Goal: Information Seeking & Learning: Find specific page/section

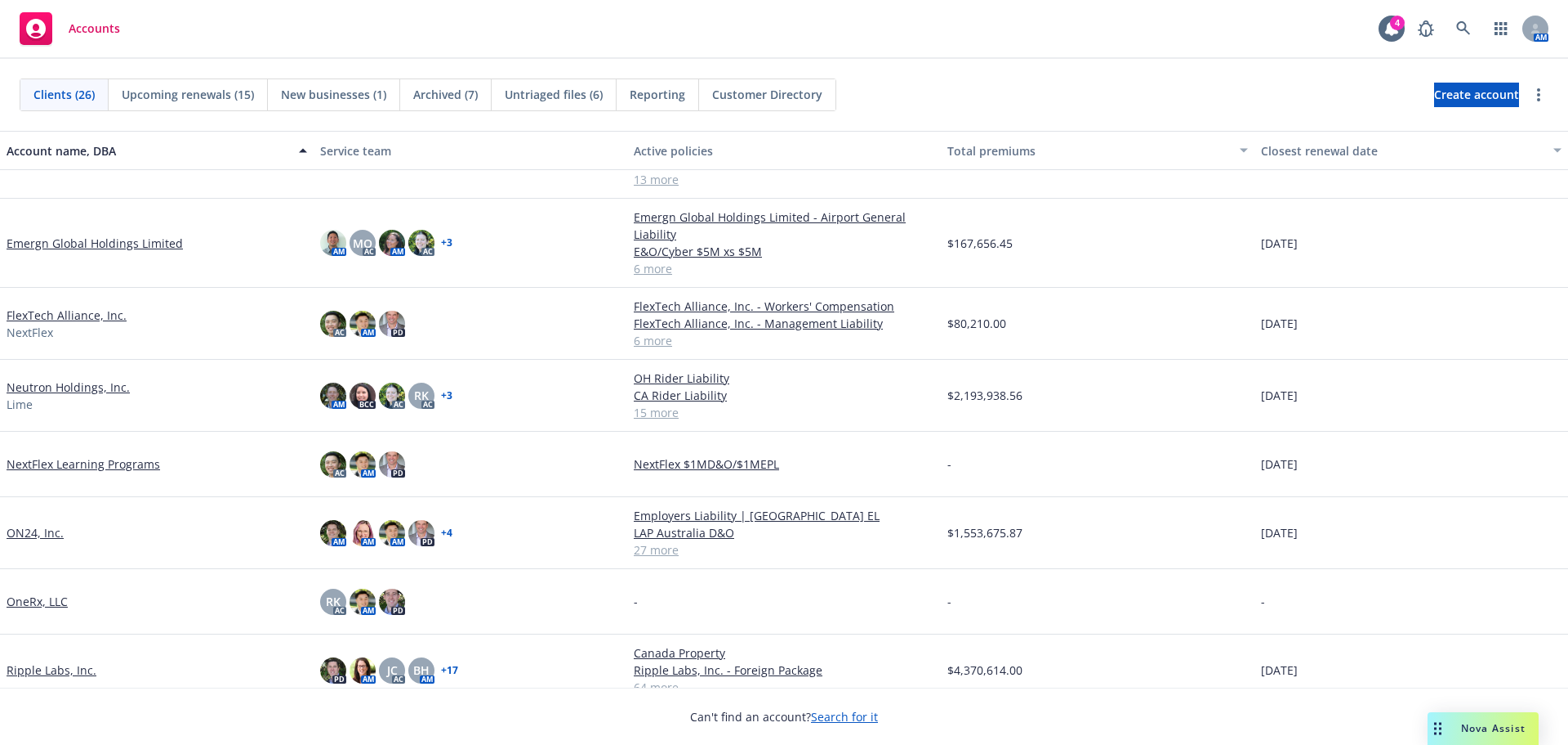
scroll to position [572, 0]
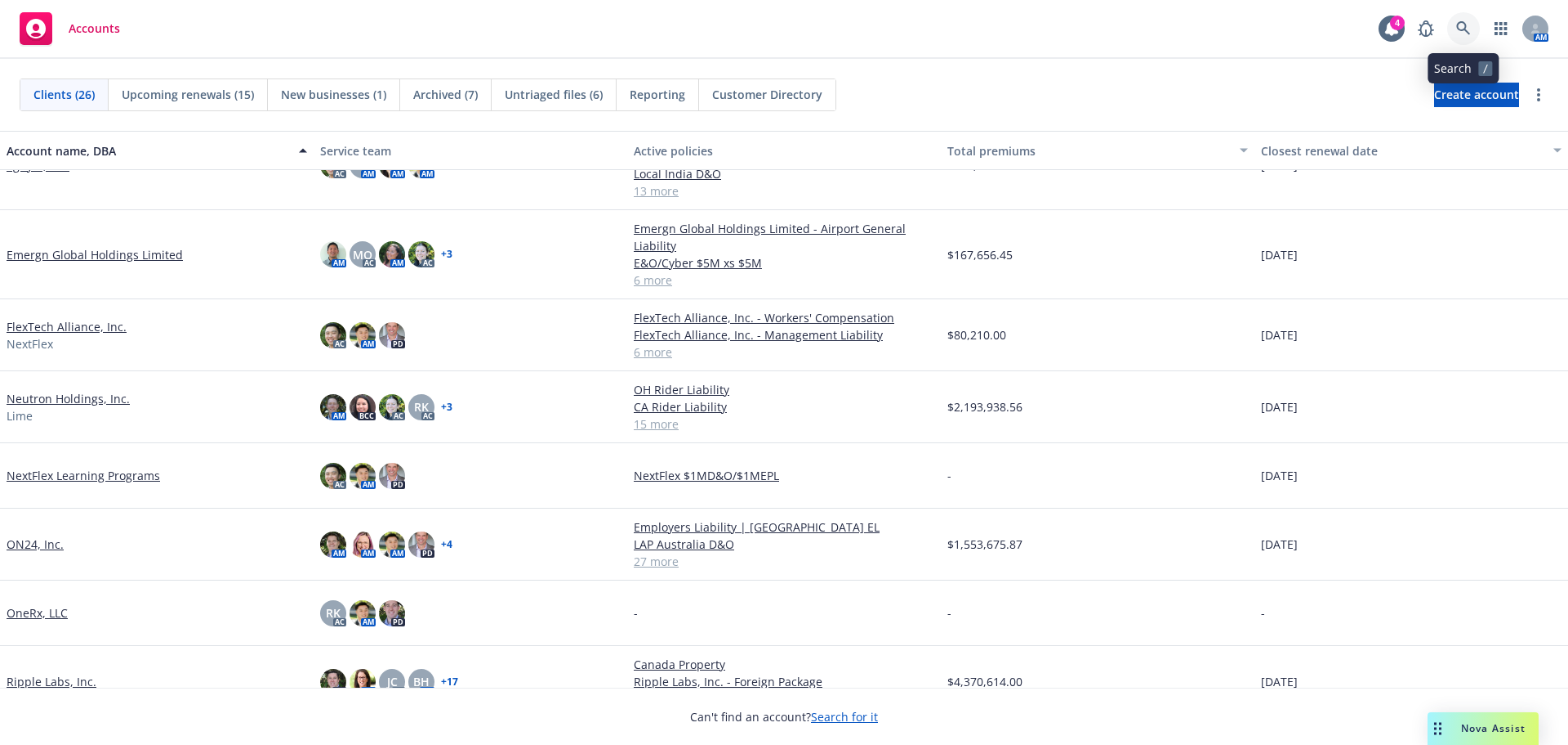
click at [1457, 28] on icon at bounding box center [1464, 29] width 15 height 15
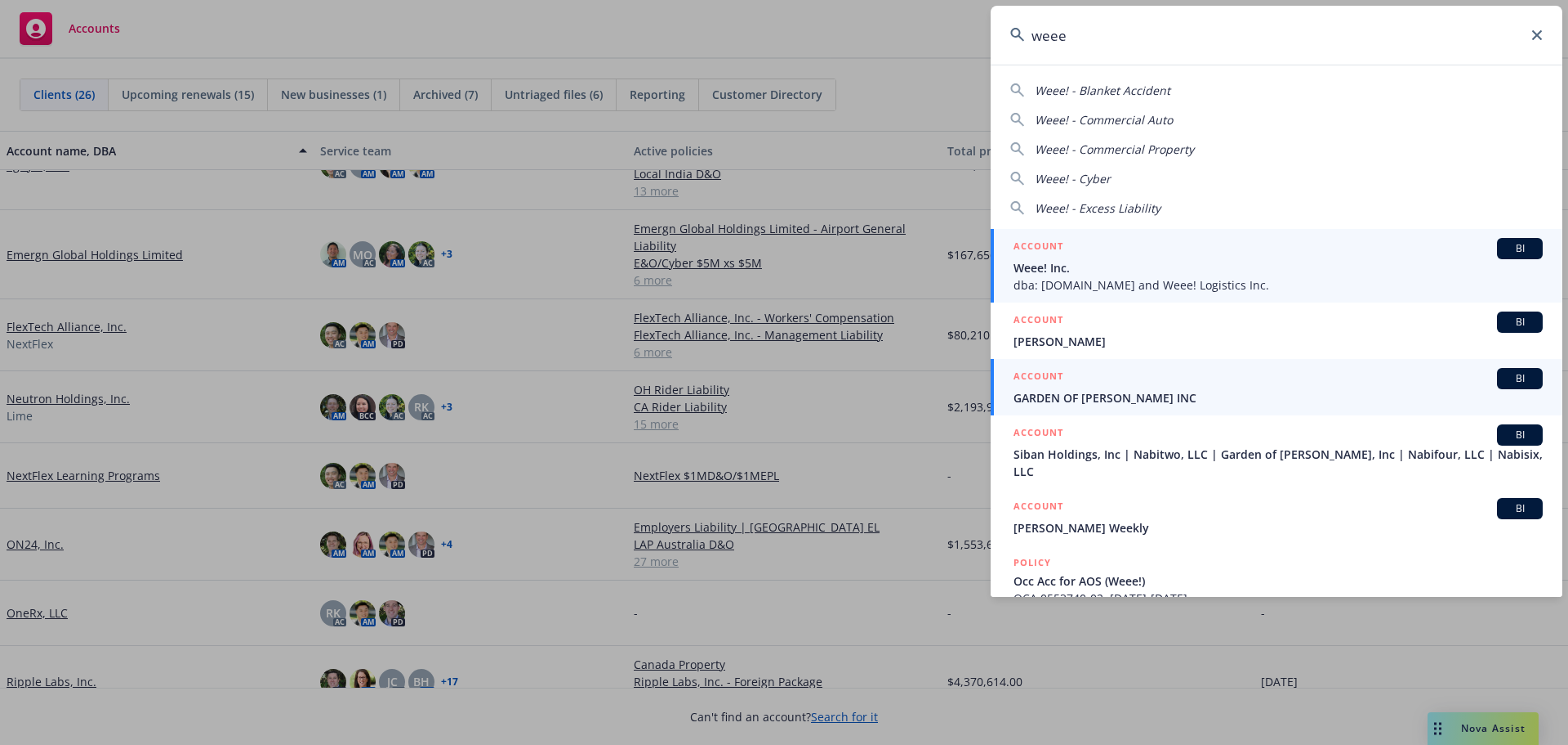
type input "weee"
click at [1138, 288] on span "dba: Sayweee.com and Weee! Logistics Inc." at bounding box center [1278, 284] width 529 height 17
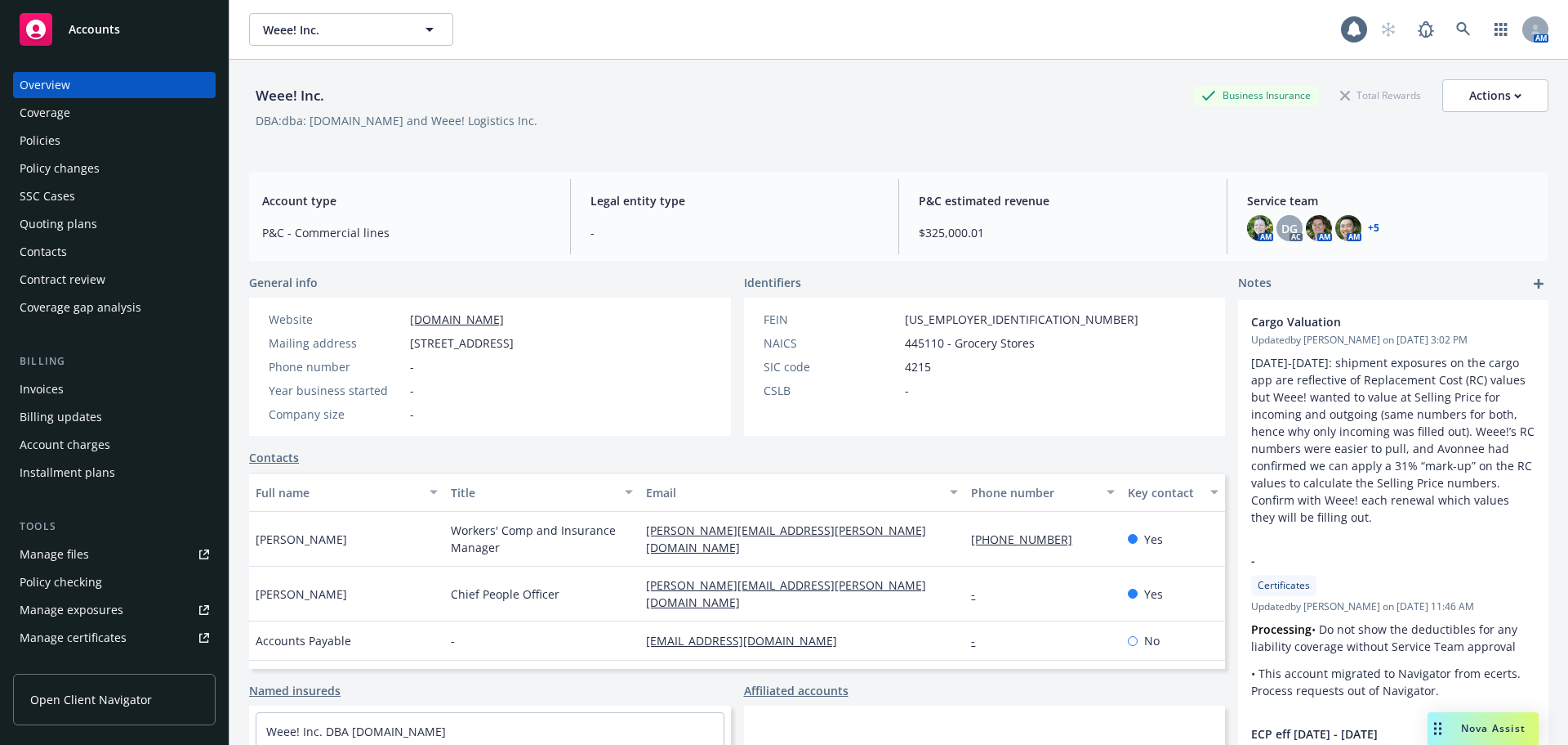
click at [71, 142] on div "Policies" at bounding box center [114, 141] width 189 height 26
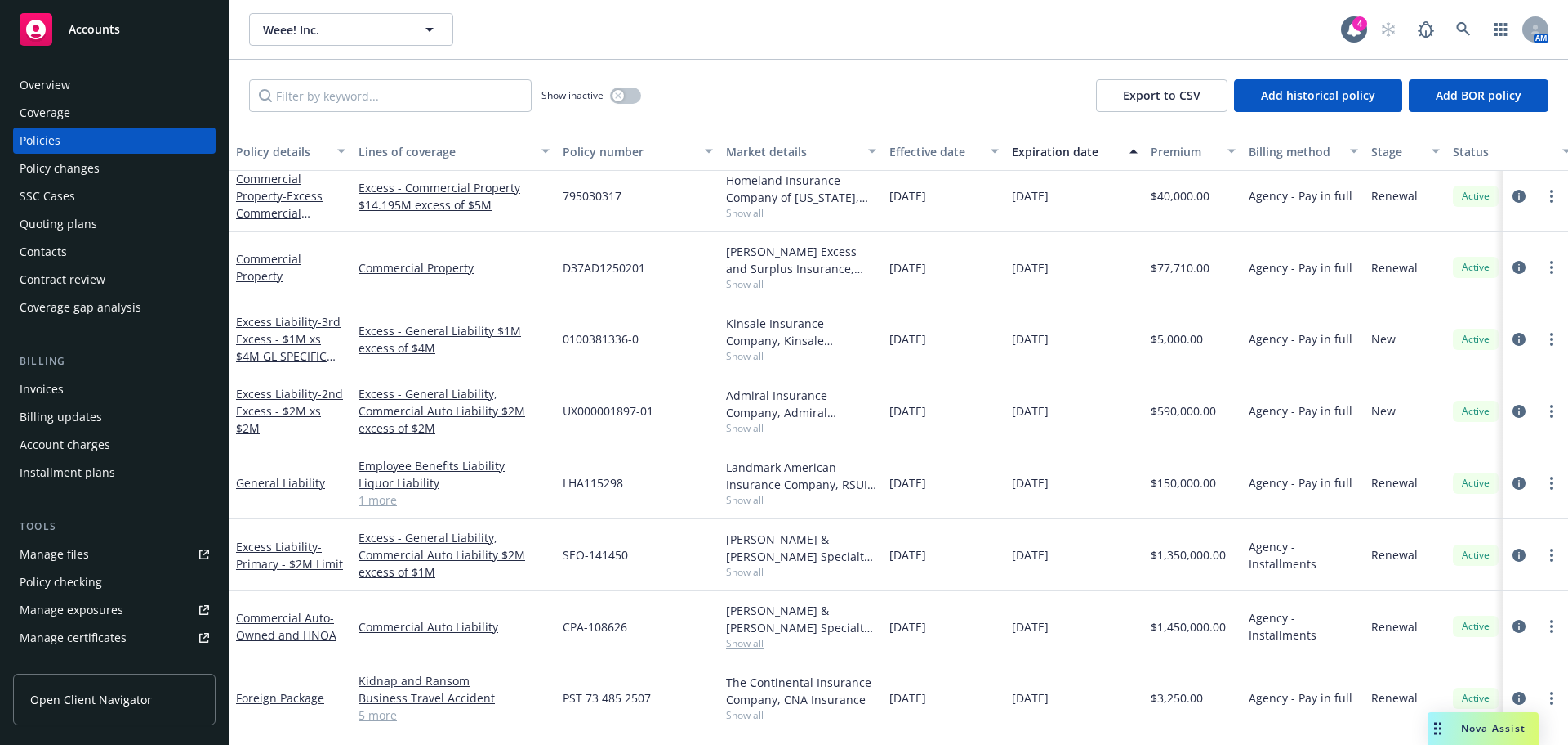
scroll to position [491, 0]
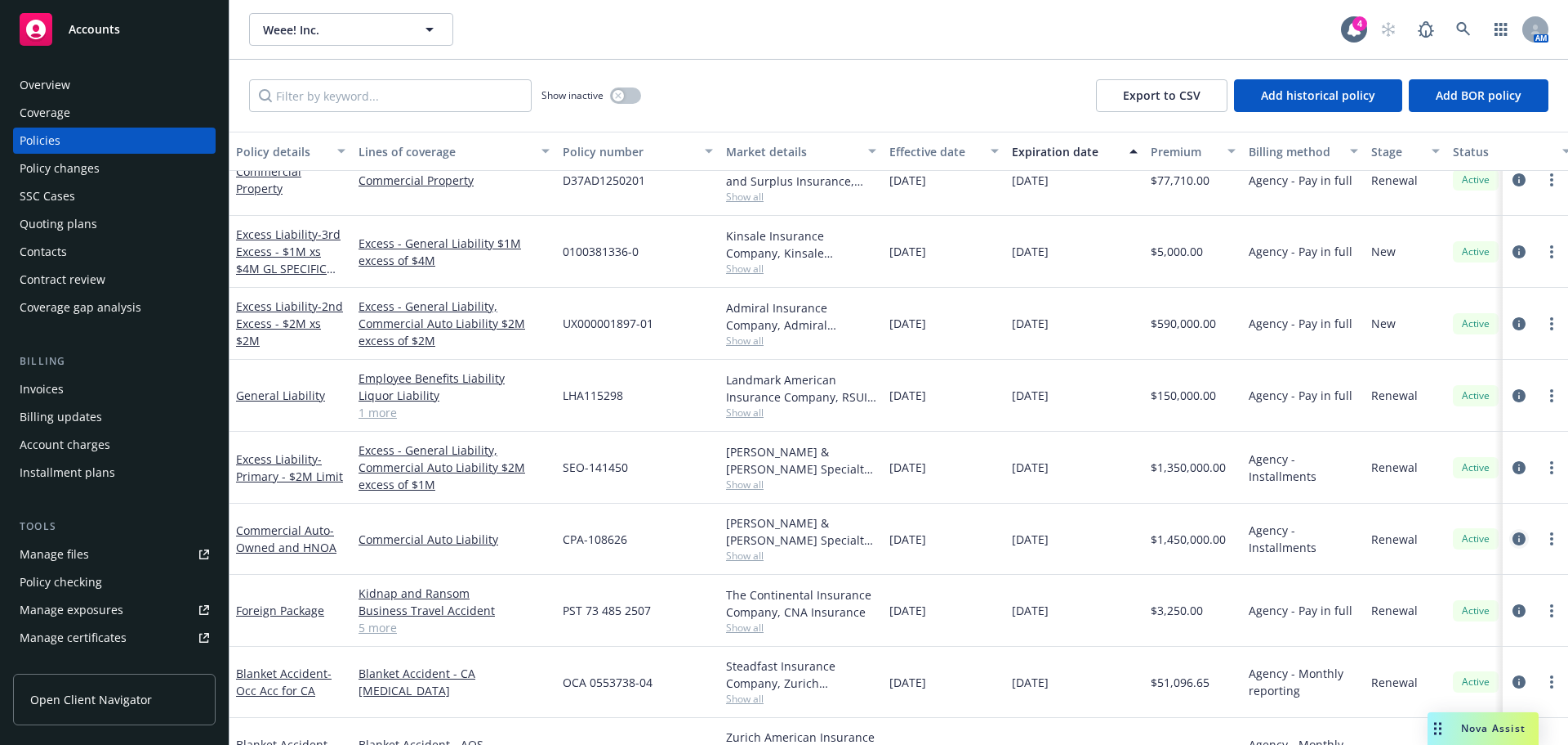
click at [1513, 540] on icon "circleInformation" at bounding box center [1519, 539] width 13 height 13
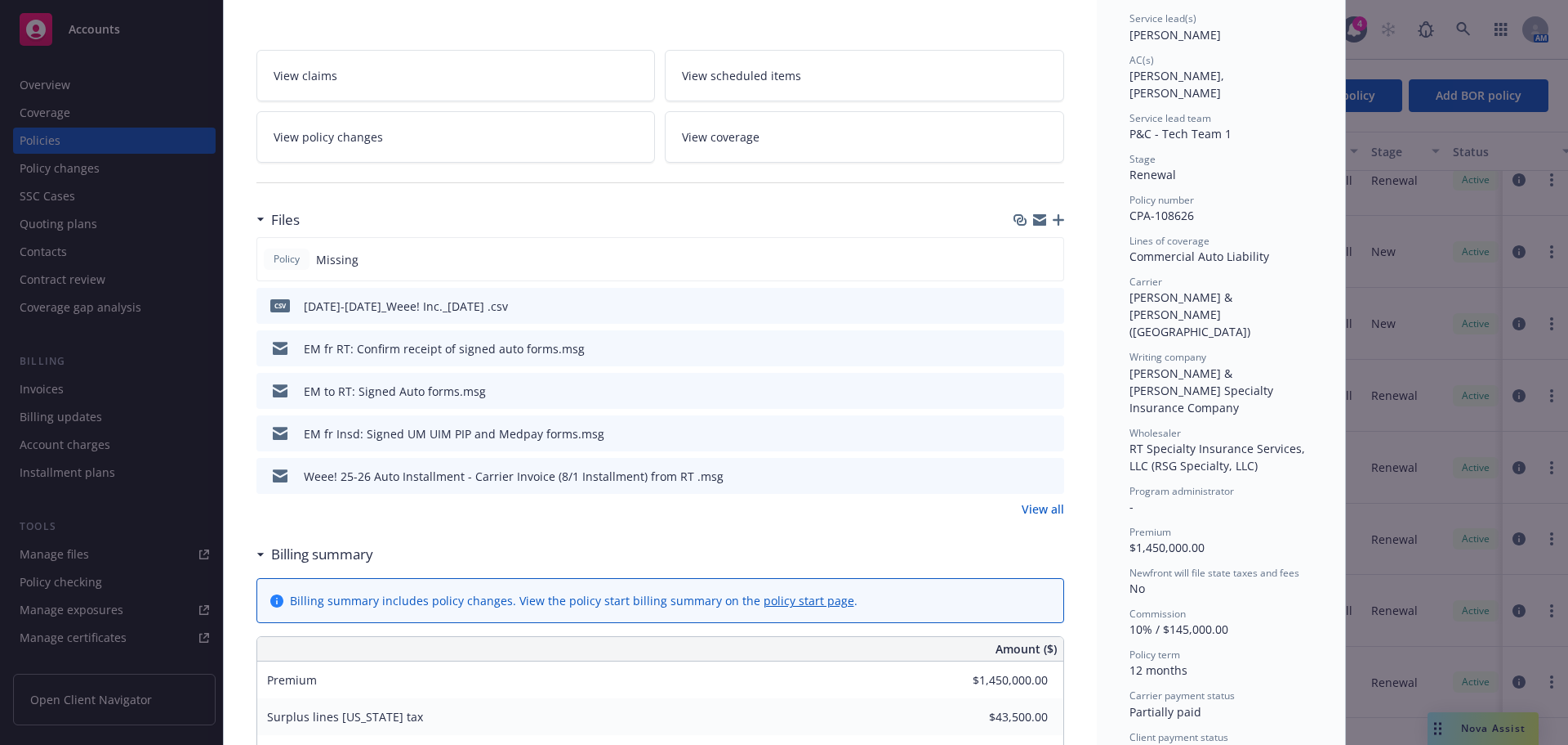
scroll to position [327, 0]
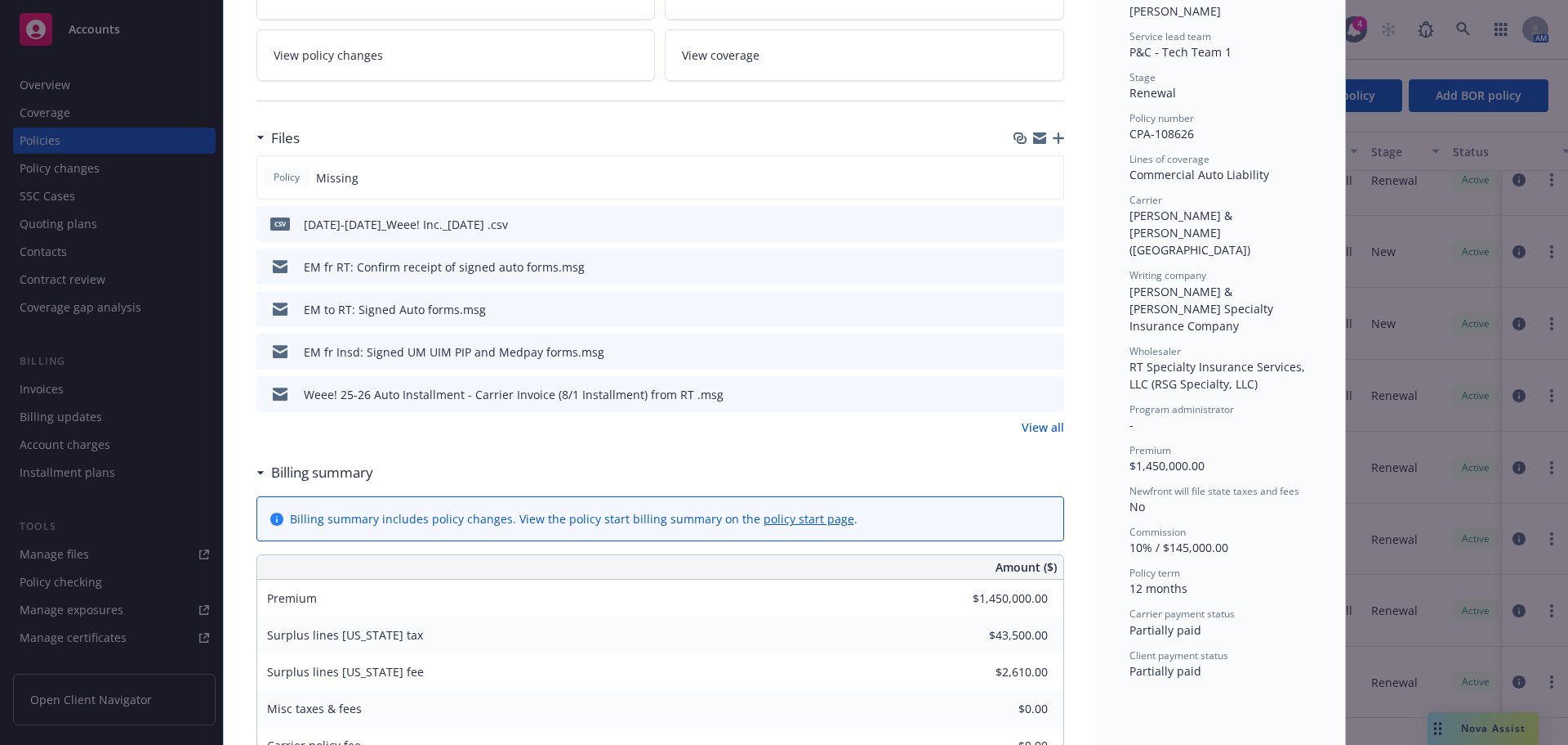
click at [1042, 266] on icon "preview file" at bounding box center [1049, 266] width 15 height 11
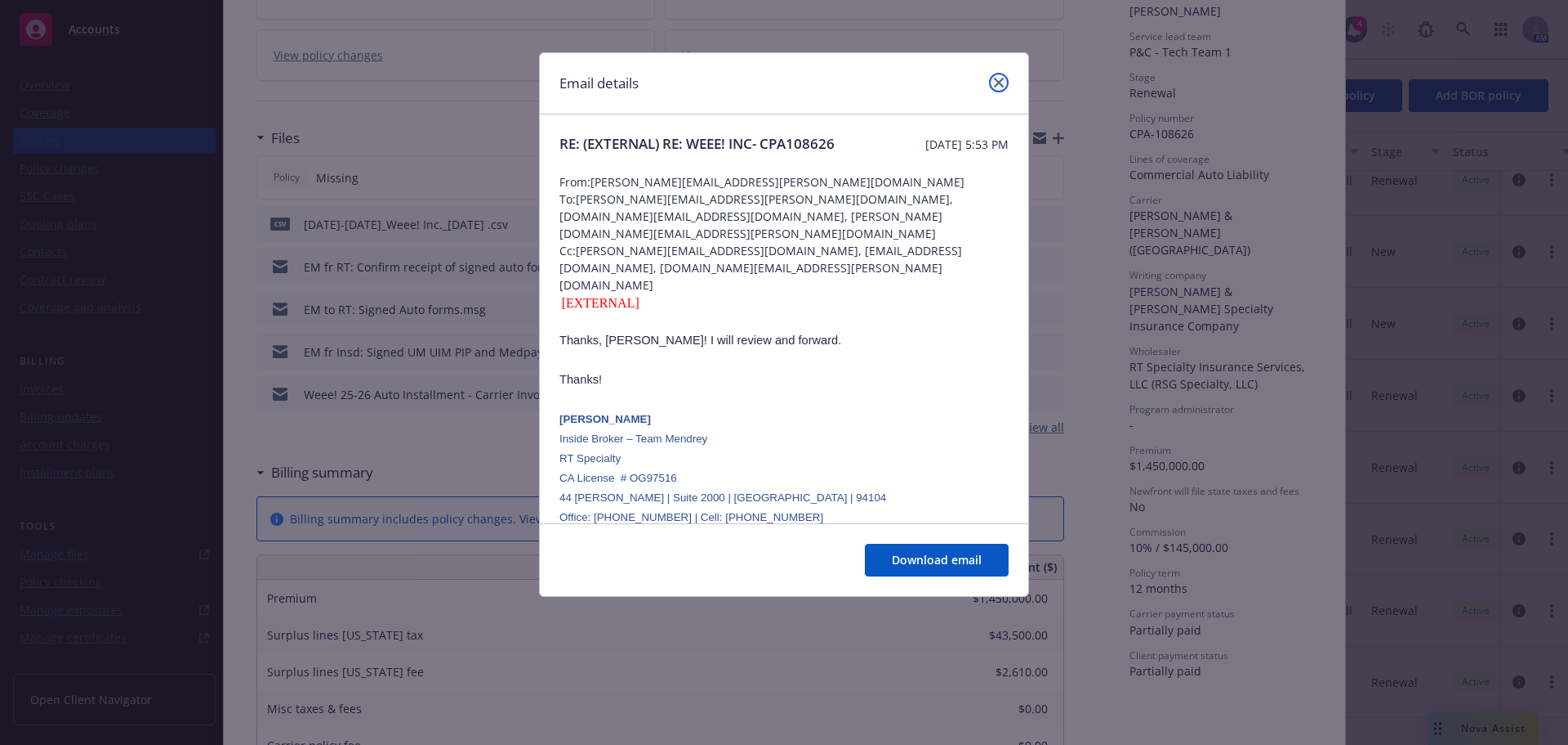
click at [996, 88] on link "close" at bounding box center [999, 83] width 20 height 20
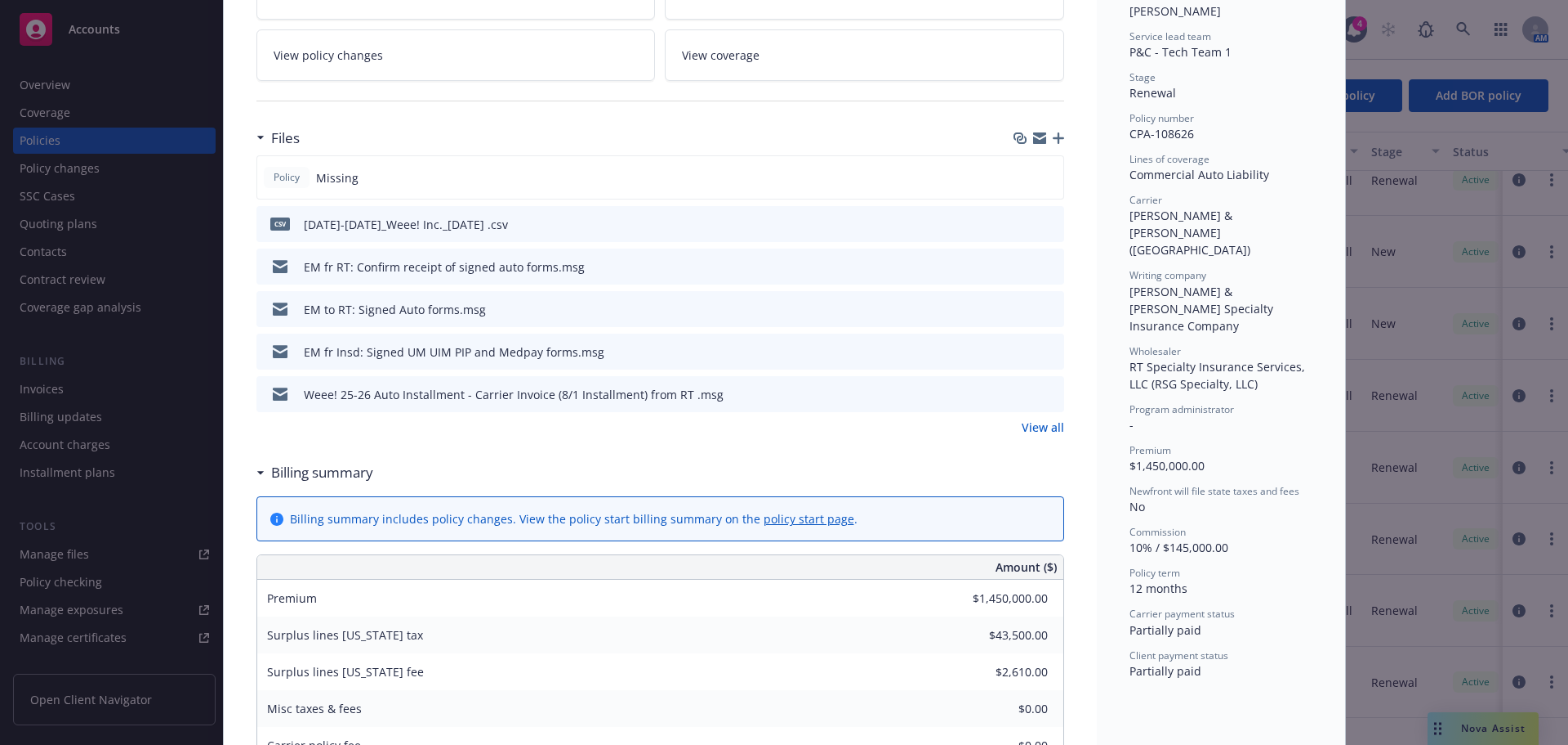
scroll to position [0, 0]
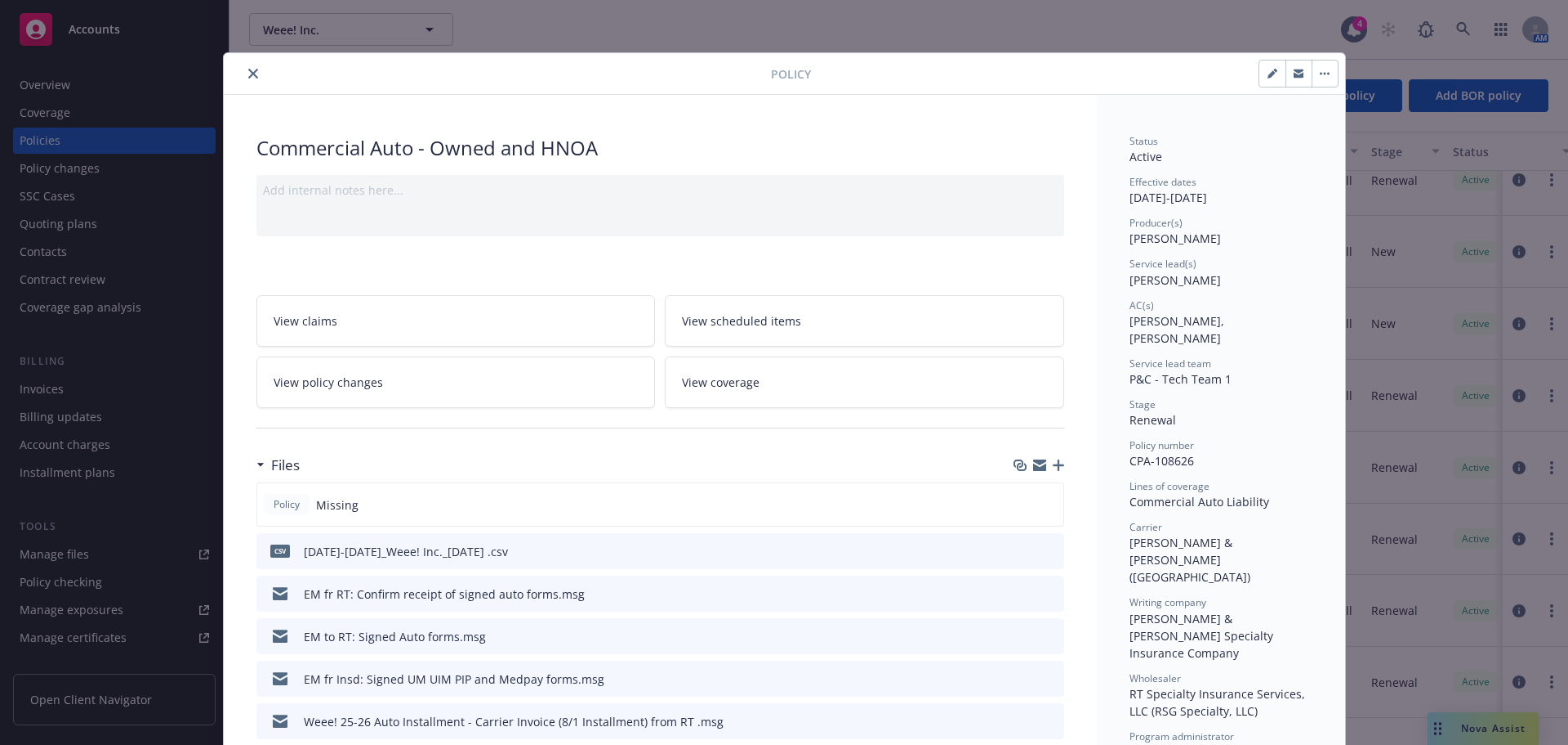
click at [249, 73] on icon "close" at bounding box center [253, 73] width 9 height 9
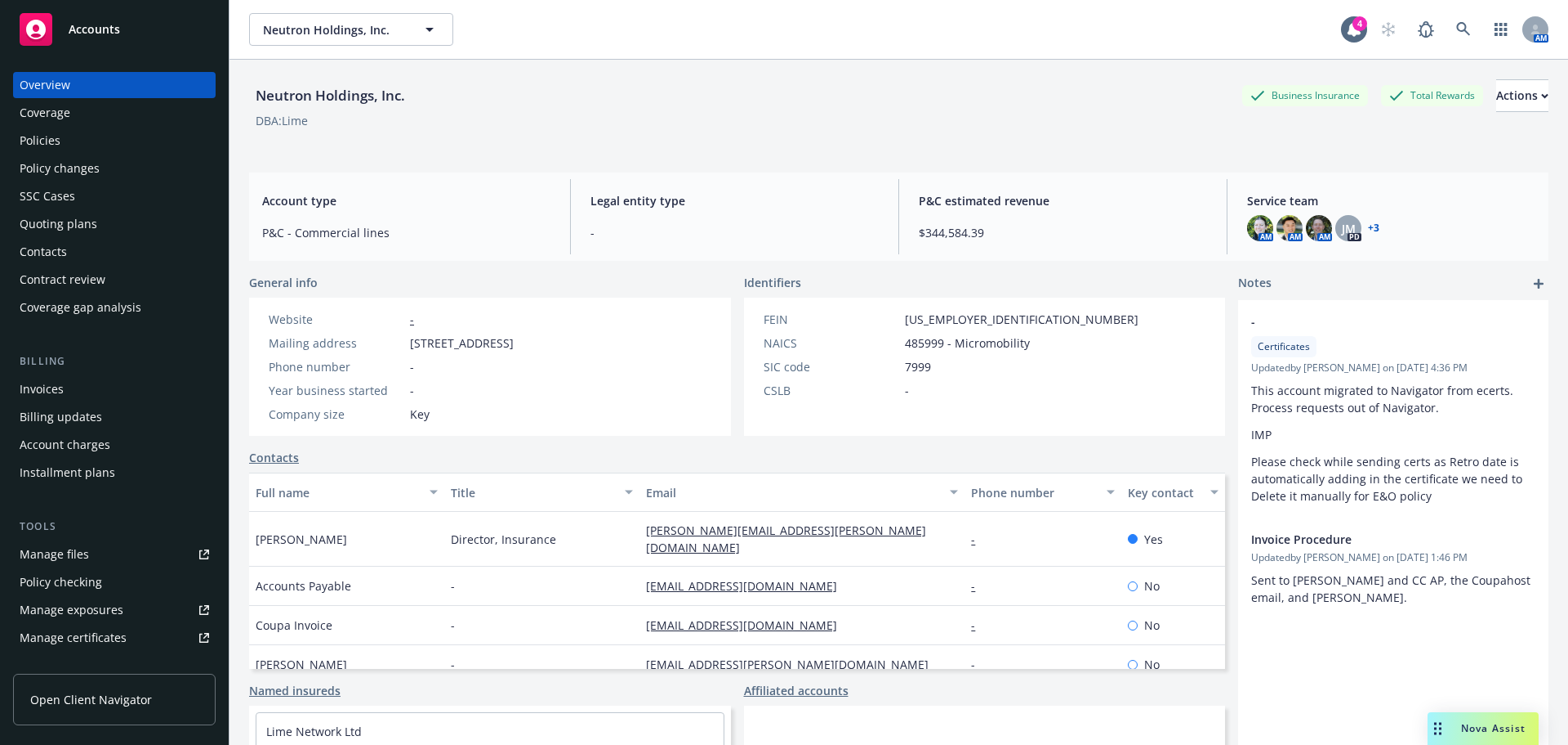
click at [69, 387] on div "Invoices" at bounding box center [114, 389] width 189 height 26
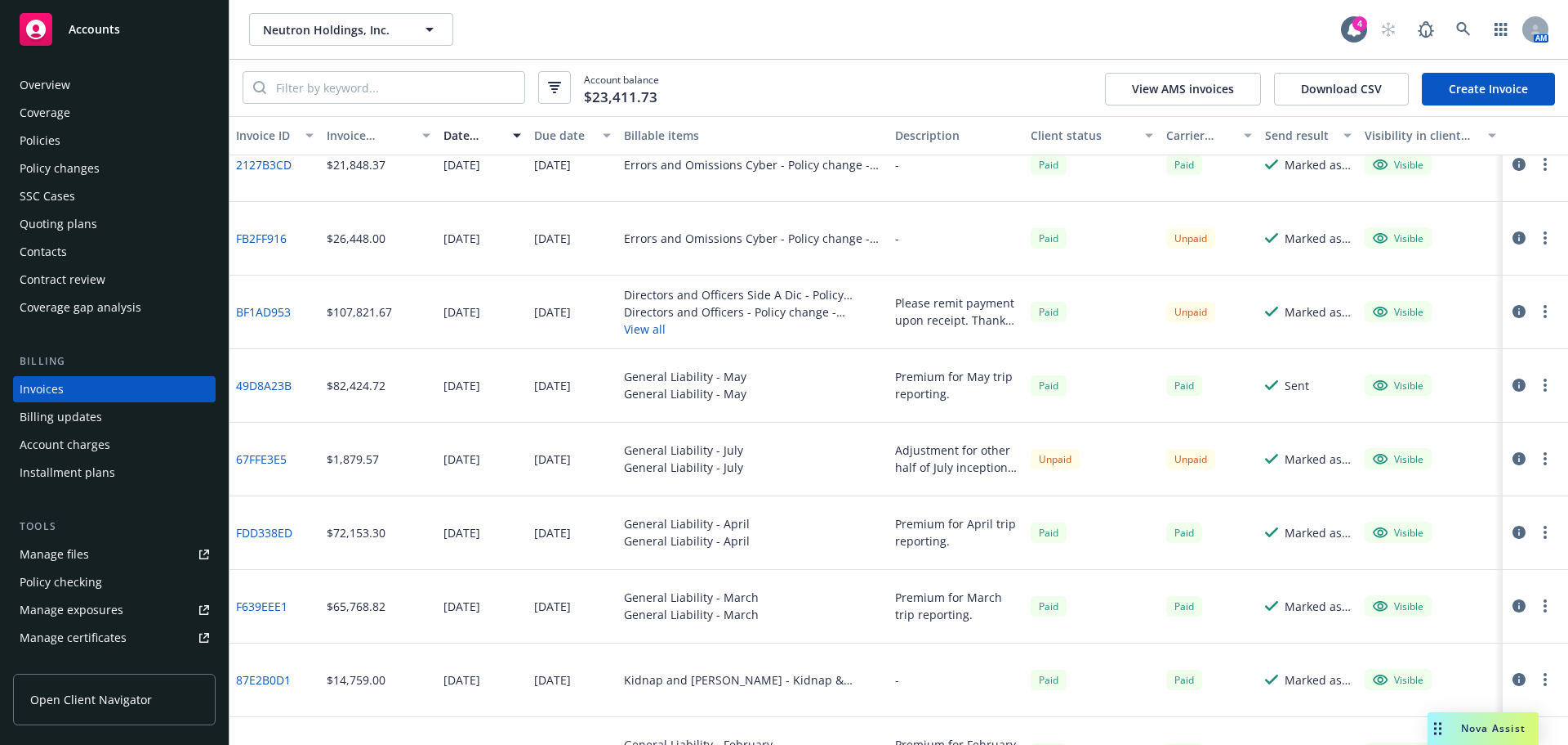
scroll to position [327, 0]
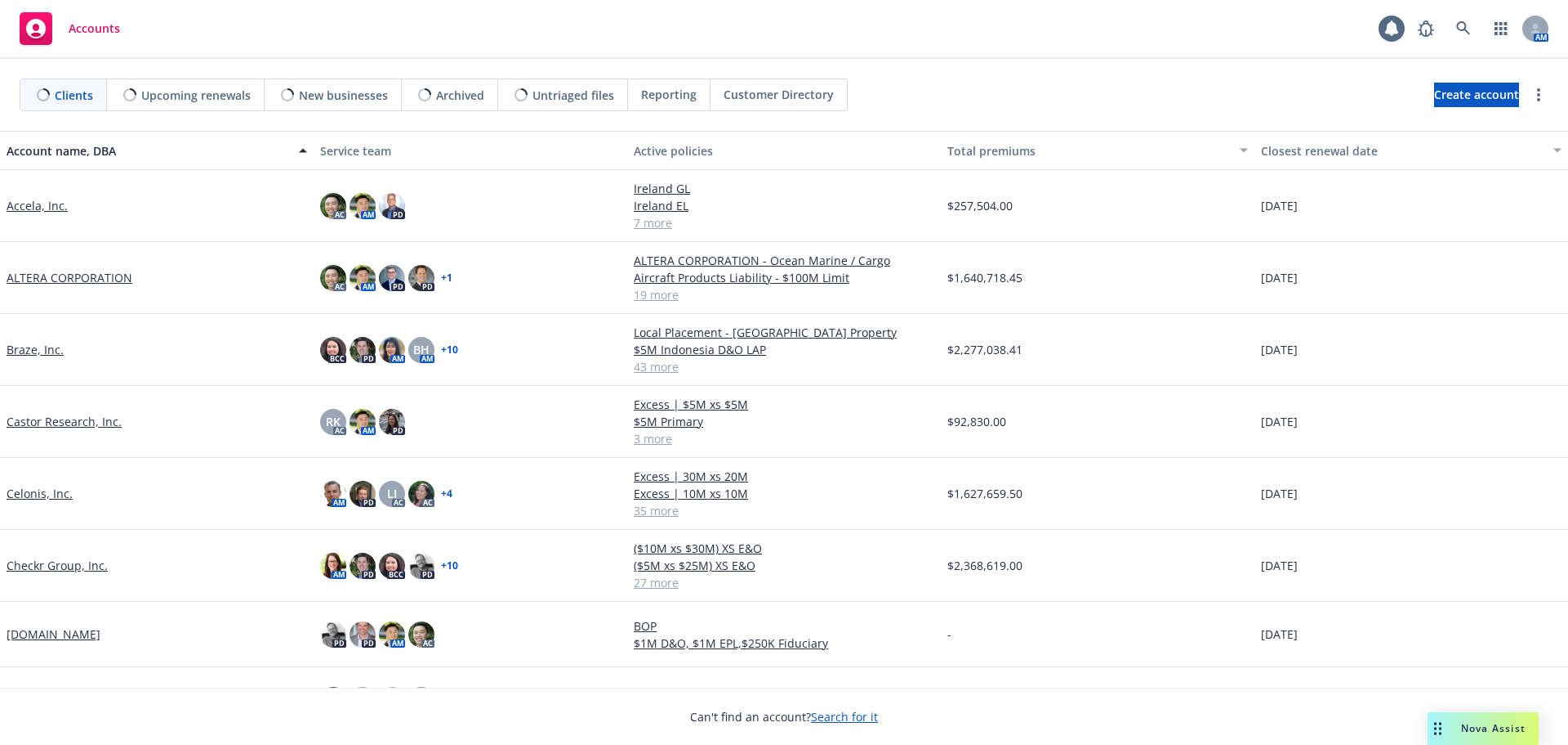
click at [655, 96] on span "Reporting" at bounding box center [669, 94] width 55 height 17
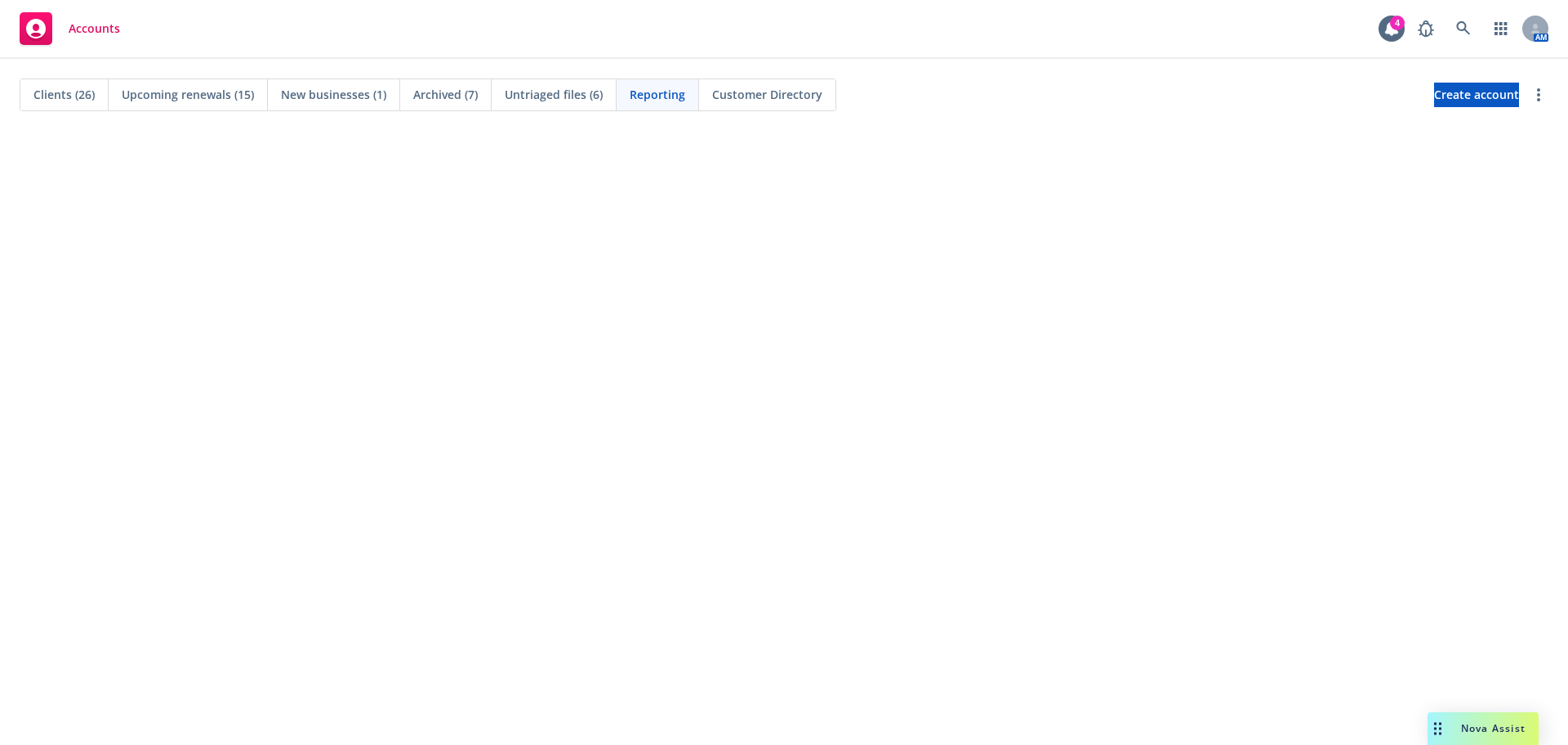
click at [680, 85] on div "Reporting" at bounding box center [658, 94] width 83 height 31
click at [662, 95] on span "Reporting" at bounding box center [657, 94] width 55 height 17
